Goal: Transaction & Acquisition: Subscribe to service/newsletter

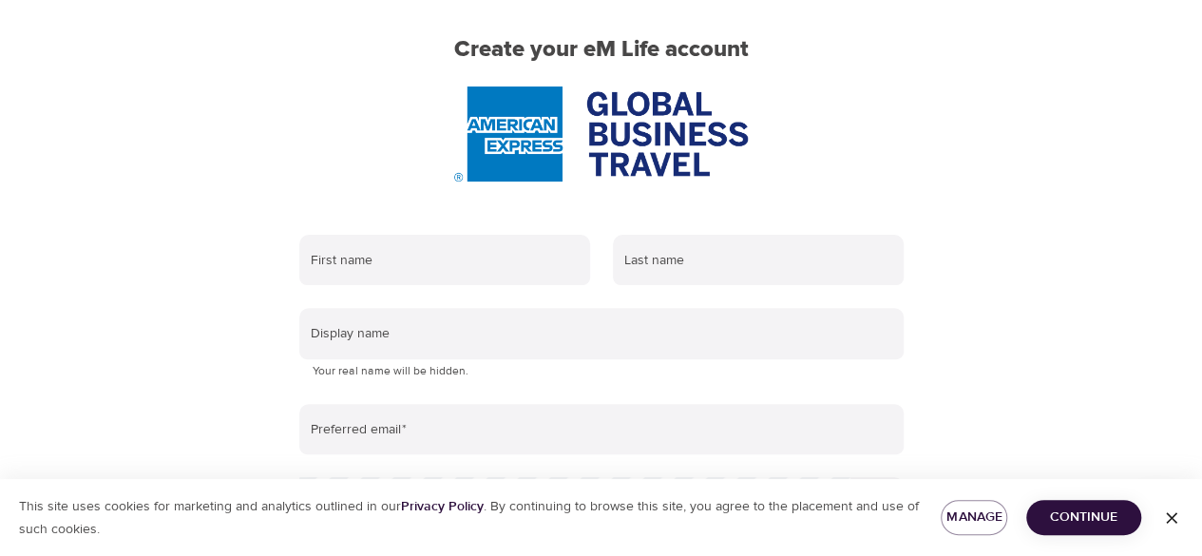
scroll to position [190, 0]
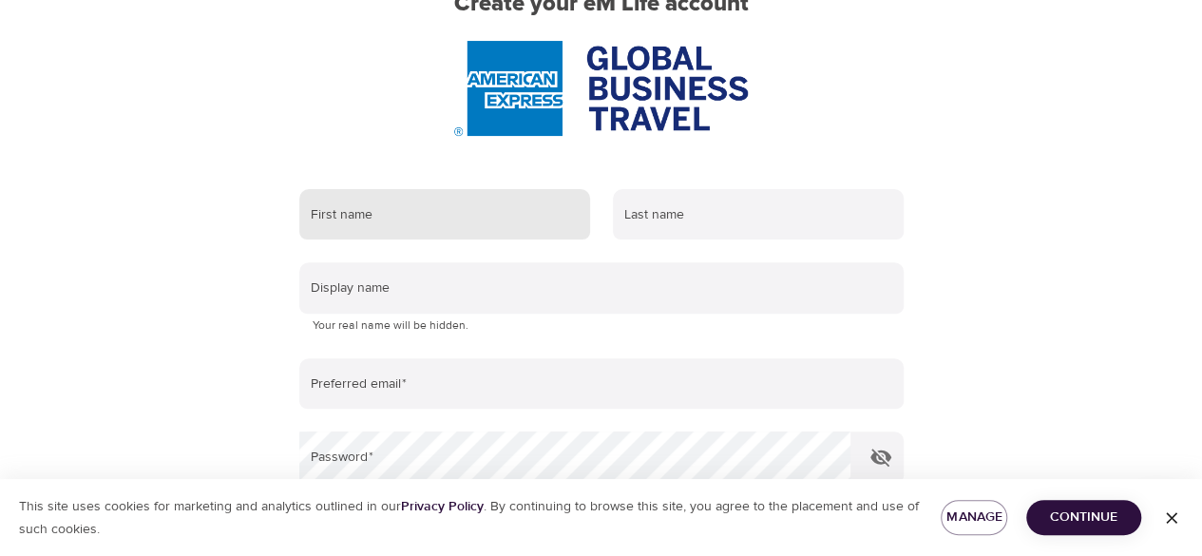
click at [419, 216] on input "text" at bounding box center [444, 214] width 291 height 51
type input "DAGMARA"
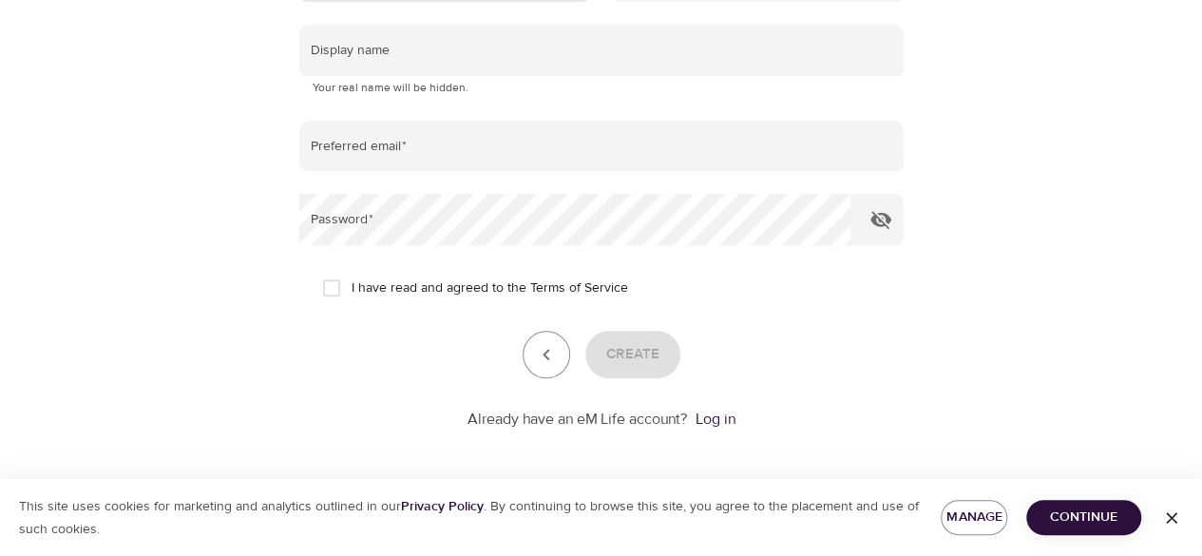
scroll to position [429, 0]
click at [1078, 505] on span "Continue" at bounding box center [1083, 517] width 85 height 24
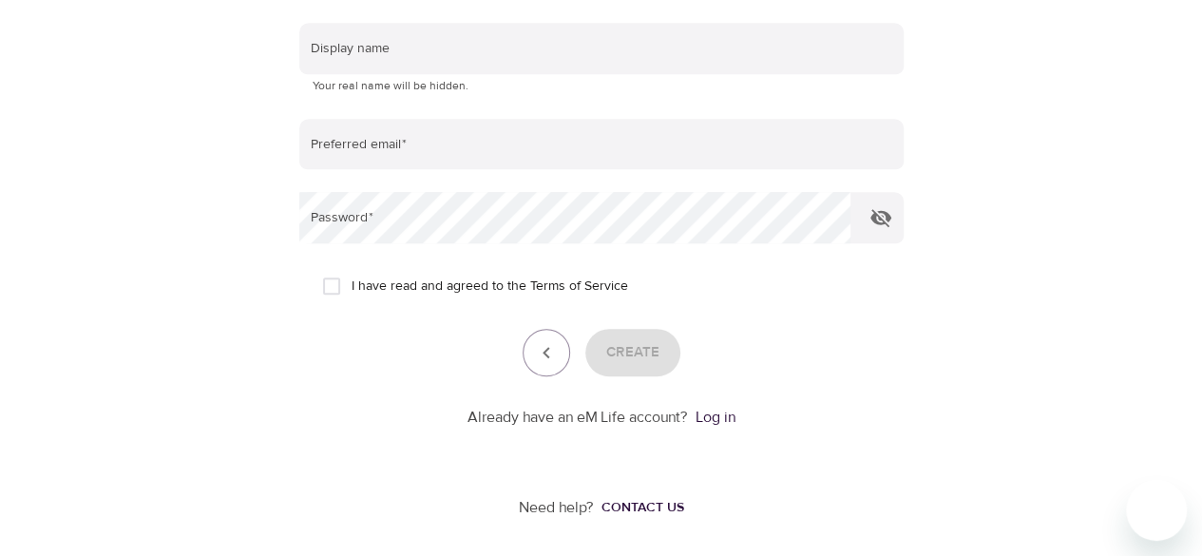
scroll to position [0, 0]
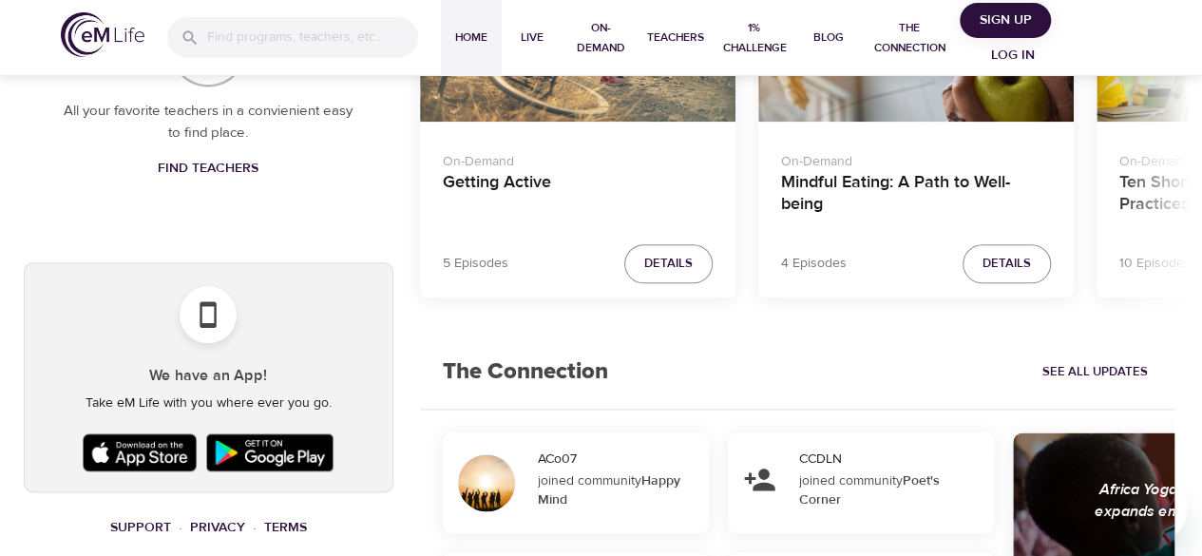
scroll to position [595, 0]
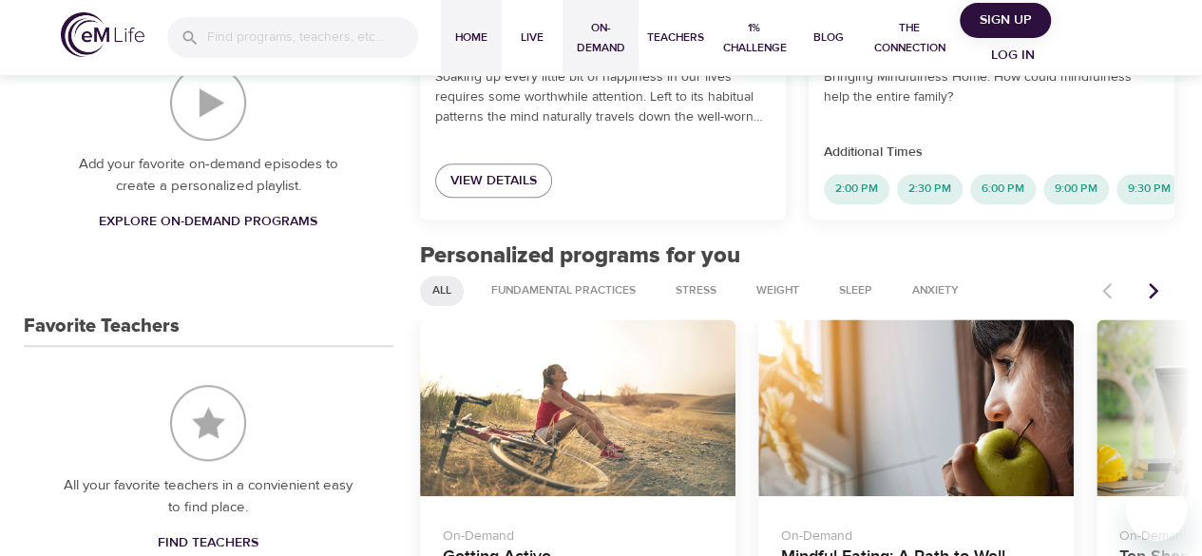
click at [588, 31] on span "On-Demand" at bounding box center [600, 38] width 61 height 40
select select "recent"
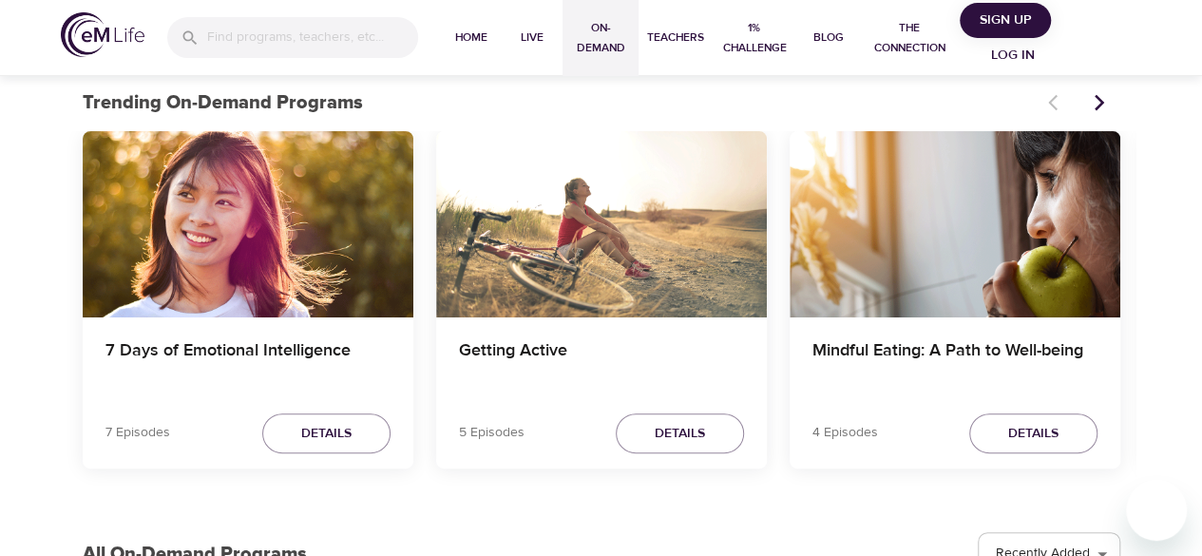
scroll to position [190, 0]
